Goal: Information Seeking & Learning: Learn about a topic

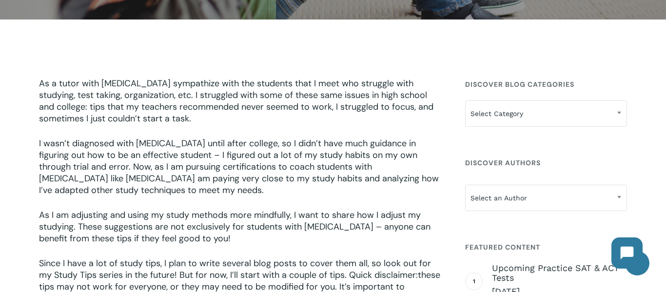
scroll to position [275, 0]
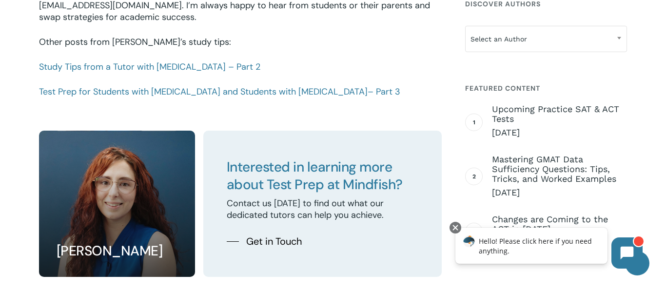
scroll to position [1384, 0]
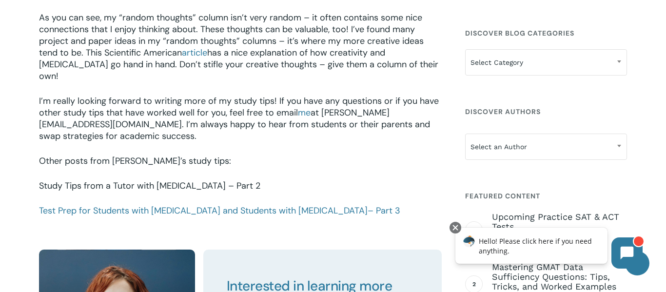
click at [187, 180] on link "Study Tips from a Tutor with [MEDICAL_DATA] – Part 2" at bounding box center [150, 186] width 222 height 12
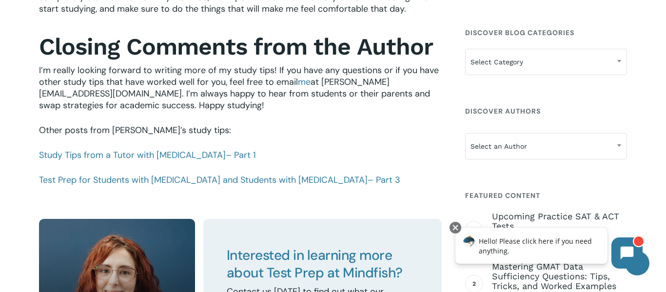
scroll to position [1091, 0]
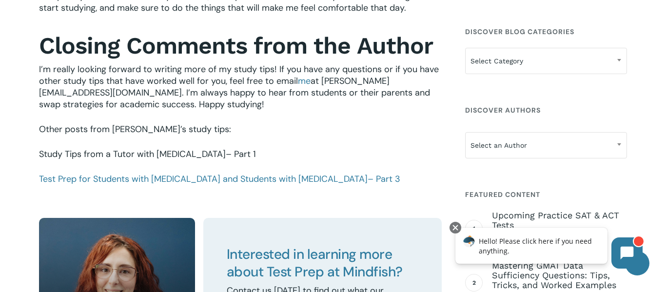
click at [168, 155] on link "Study Tips from a Tutor with [MEDICAL_DATA] – Part 1" at bounding box center [147, 154] width 217 height 12
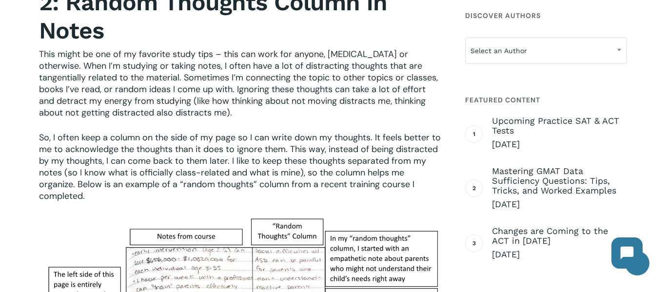
scroll to position [934, 0]
